Goal: Check status: Check status

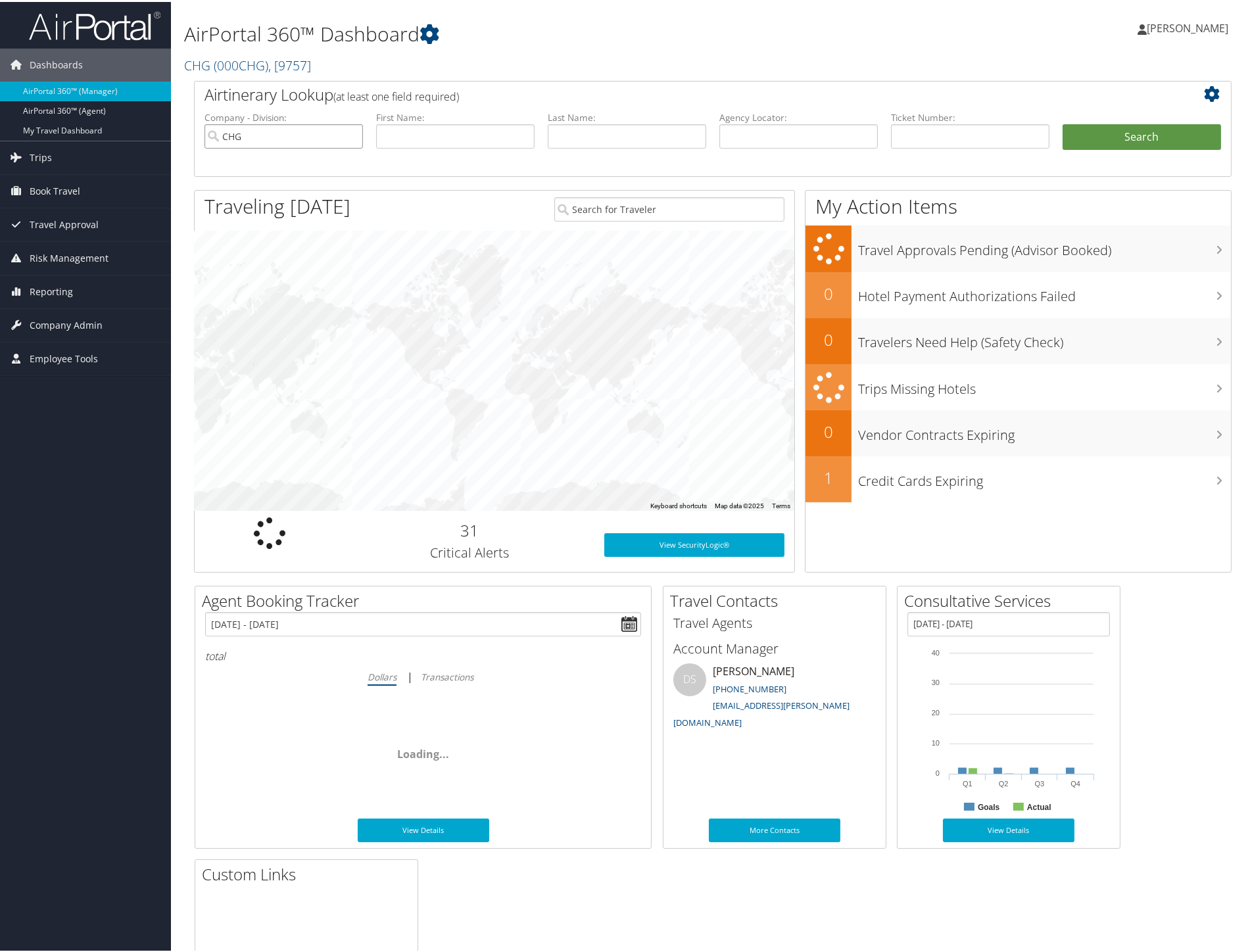
click at [351, 135] on input "CHG" at bounding box center [284, 134] width 158 height 24
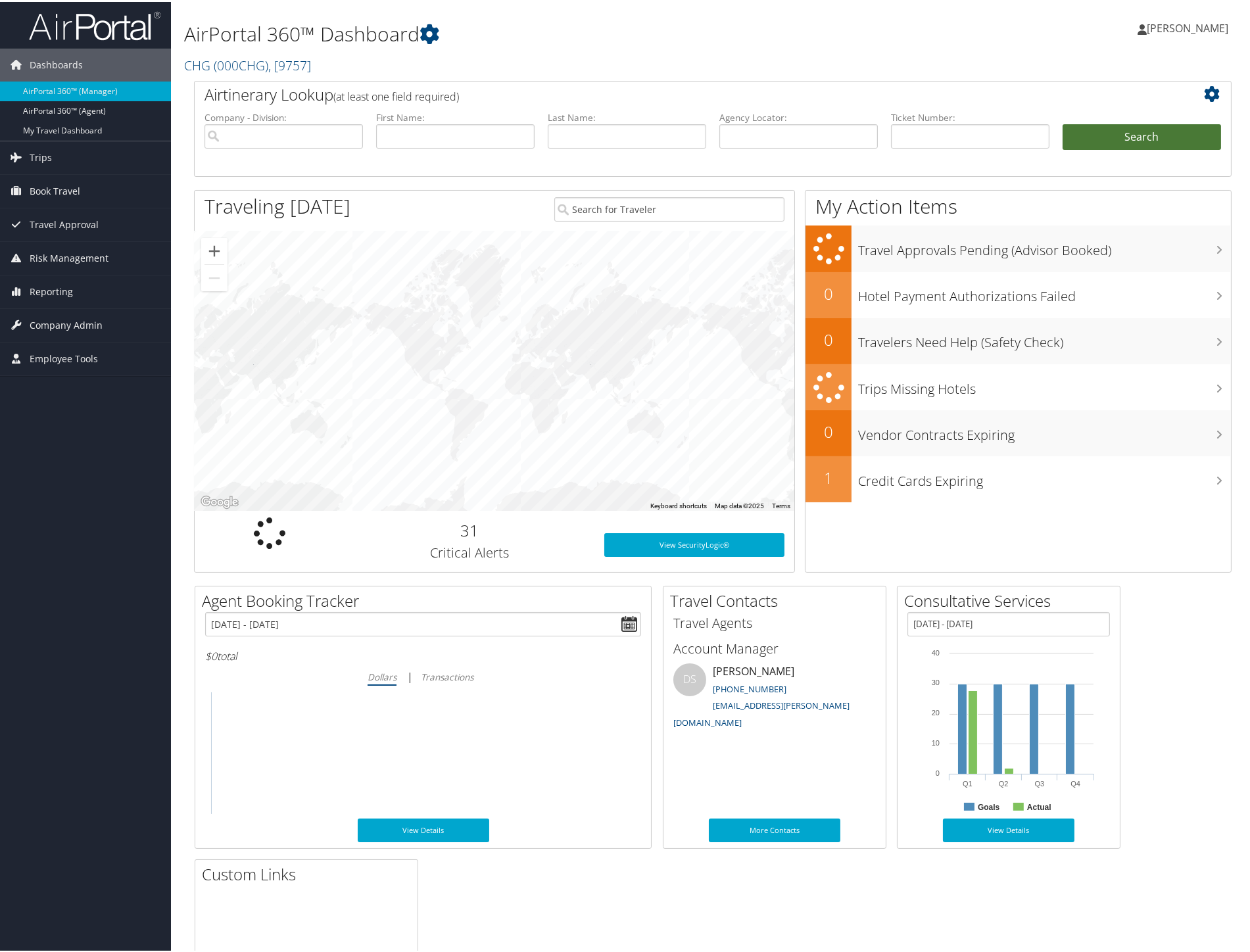
click at [1095, 137] on button "Search" at bounding box center [1142, 135] width 158 height 27
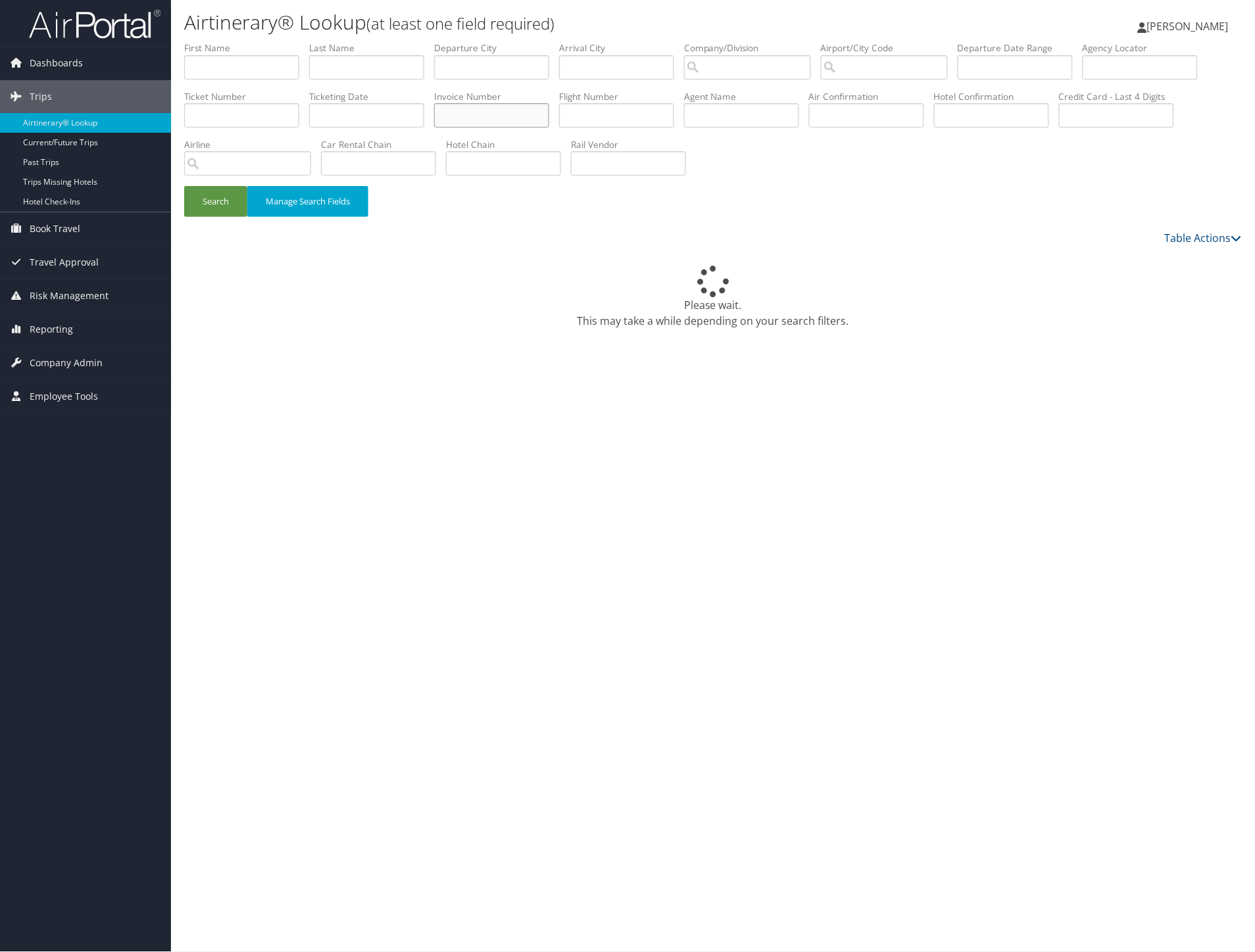
click at [549, 116] on input "text" at bounding box center [491, 115] width 115 height 24
paste input "0758482"
type input "0758482"
click at [184, 186] on button "Search" at bounding box center [215, 202] width 63 height 31
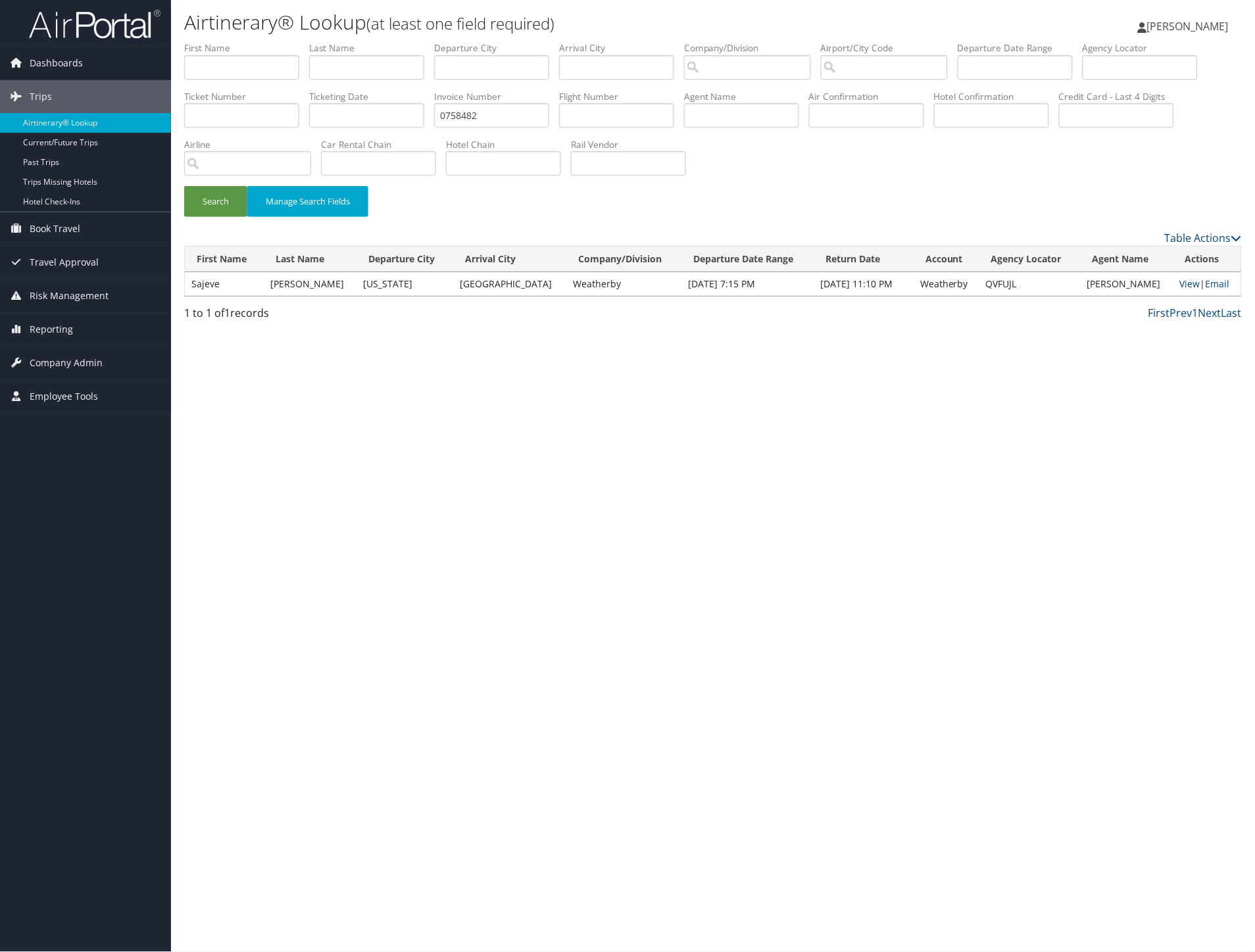
click at [1180, 285] on link "View" at bounding box center [1190, 284] width 21 height 13
click at [1128, 431] on div "Airtinerary® Lookup (at least one field required) Vickie Bush Vickie Bush My Se…" at bounding box center [713, 476] width 1084 height 952
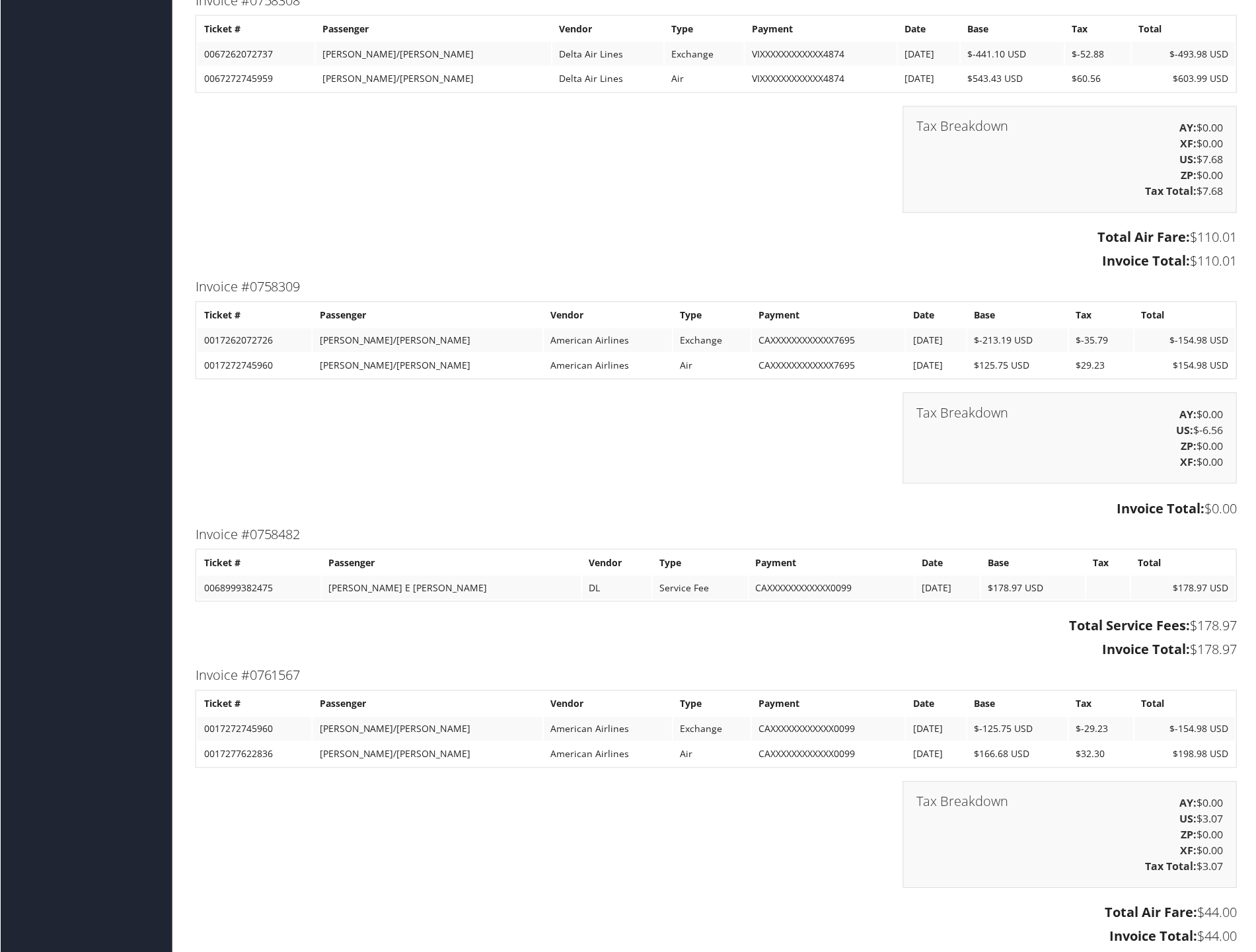
scroll to position [1835, 0]
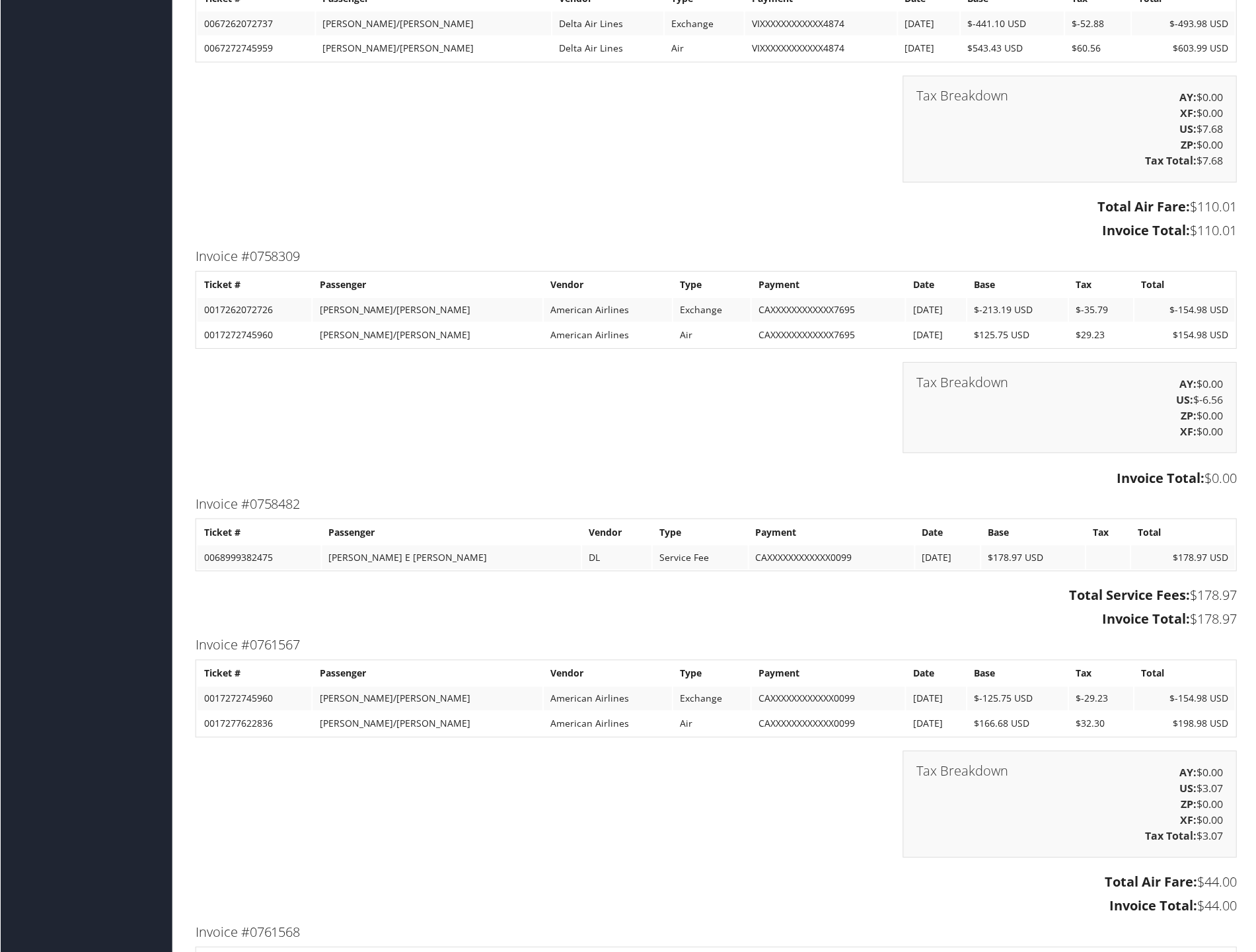
click at [837, 413] on div "Tax Breakdown AY: $0.00 US: $-6.56 ZP: $0.00 XF: $0.00" at bounding box center [716, 414] width 1063 height 104
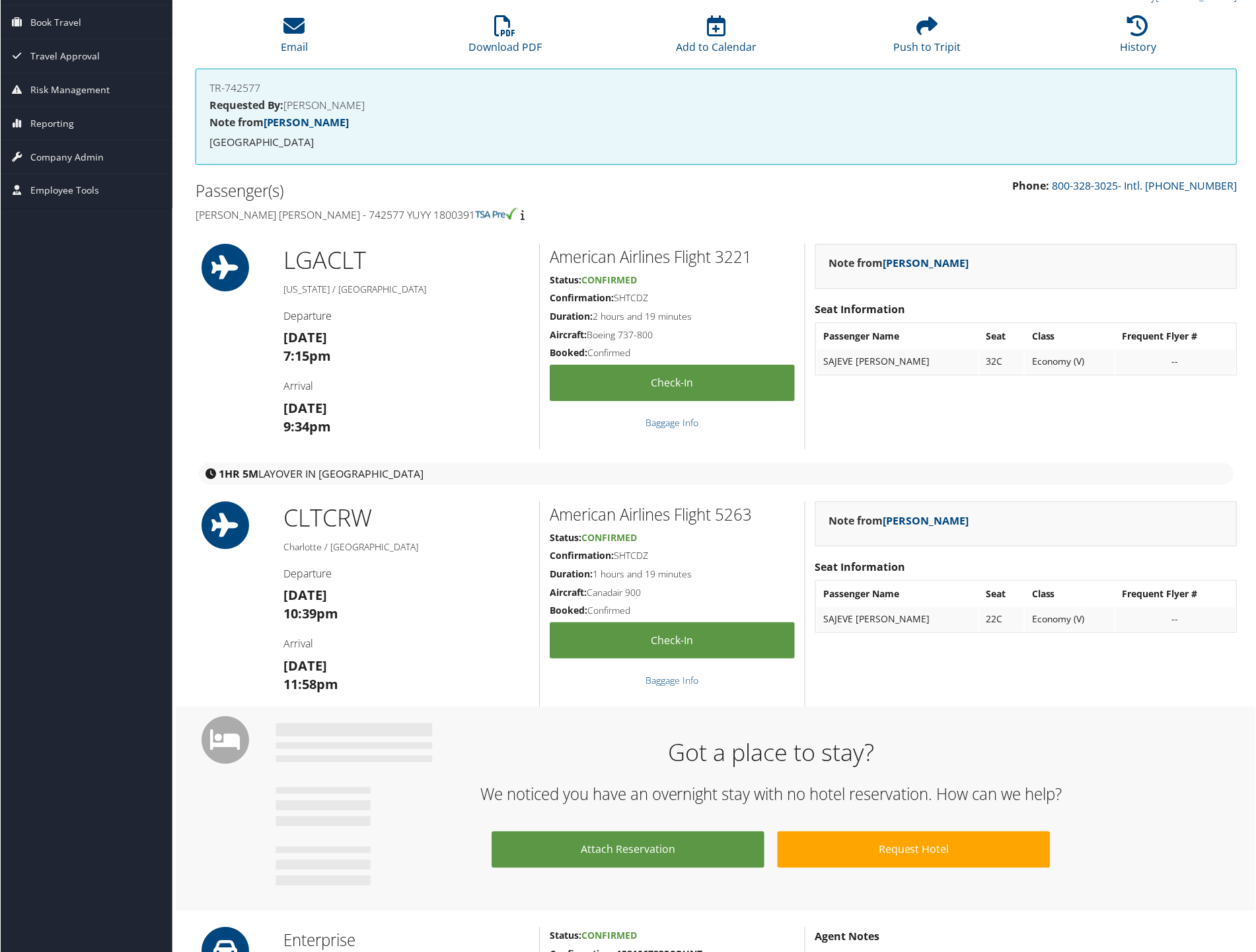
scroll to position [0, 0]
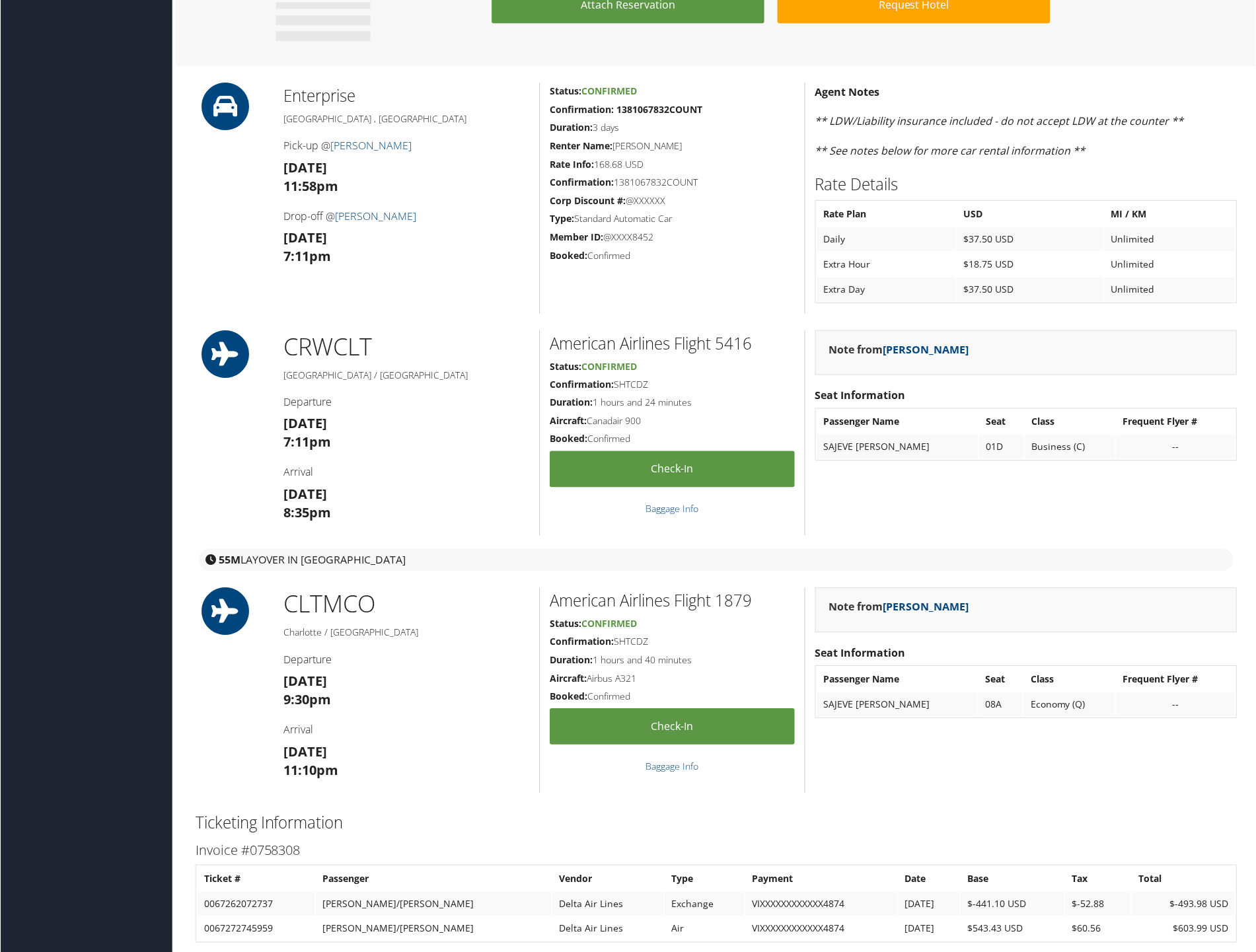
scroll to position [880, 0]
